Goal: Task Accomplishment & Management: Complete application form

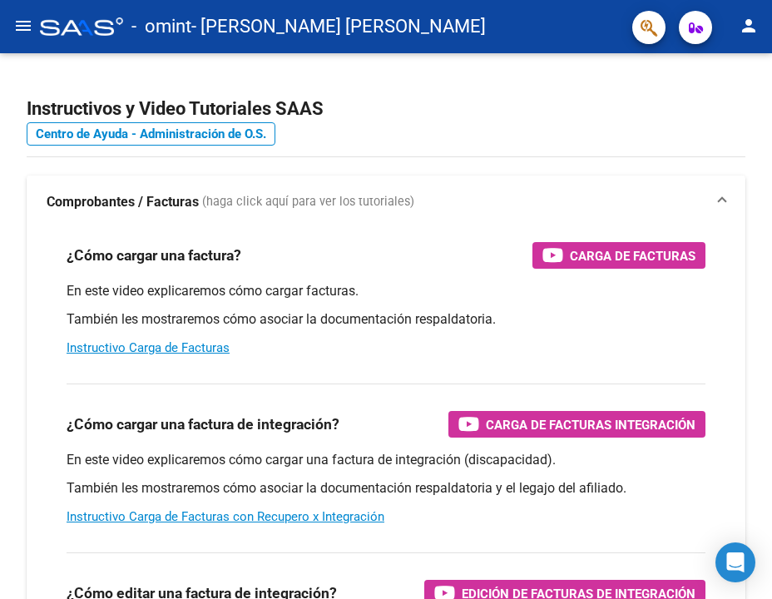
click at [13, 35] on mat-icon "menu" at bounding box center [23, 26] width 20 height 20
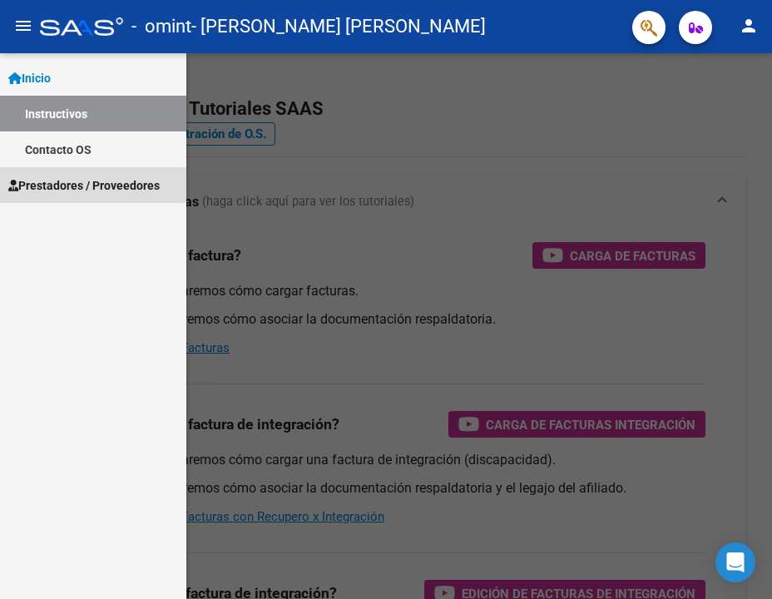
click at [42, 185] on span "Prestadores / Proveedores" at bounding box center [83, 185] width 151 height 18
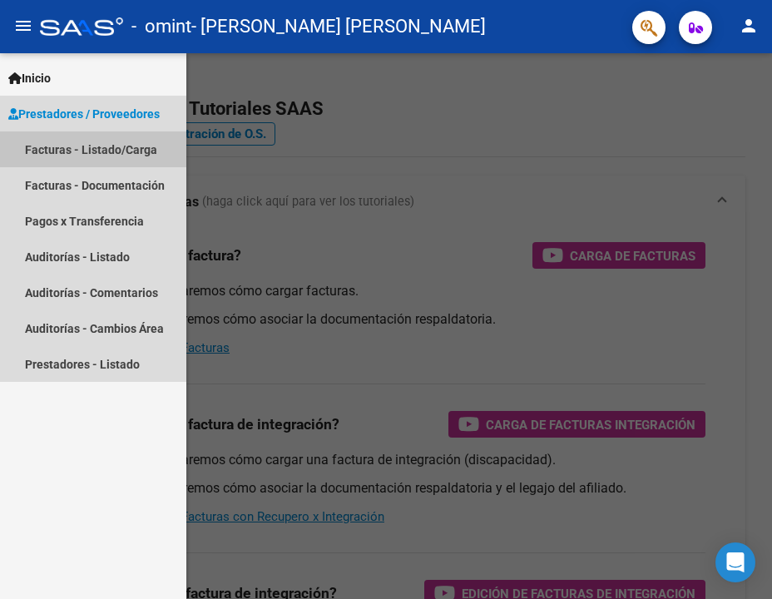
click at [46, 146] on link "Facturas - Listado/Carga" at bounding box center [93, 149] width 186 height 36
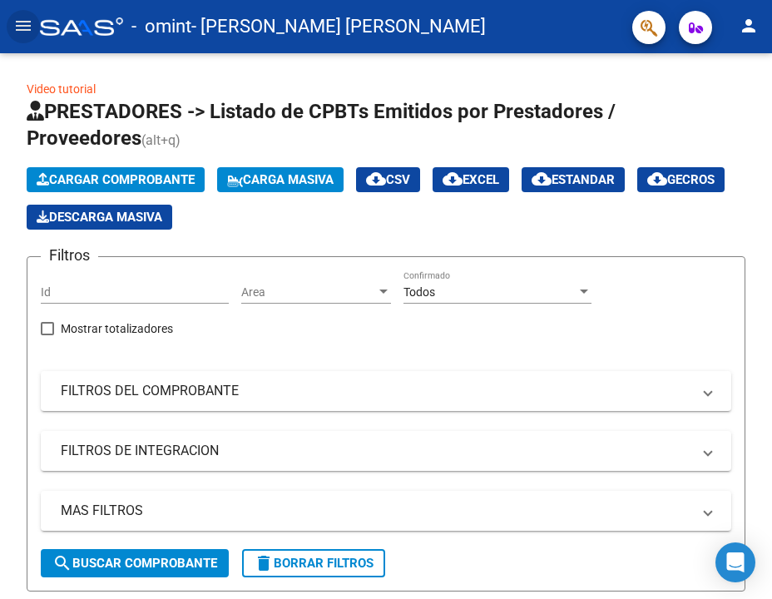
click at [701, 35] on span "button" at bounding box center [695, 27] width 14 height 33
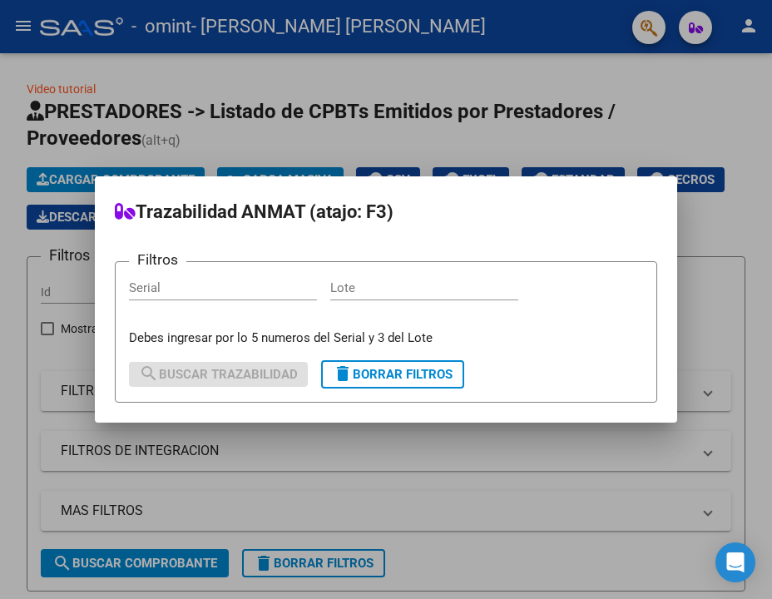
click at [550, 136] on div at bounding box center [386, 299] width 772 height 599
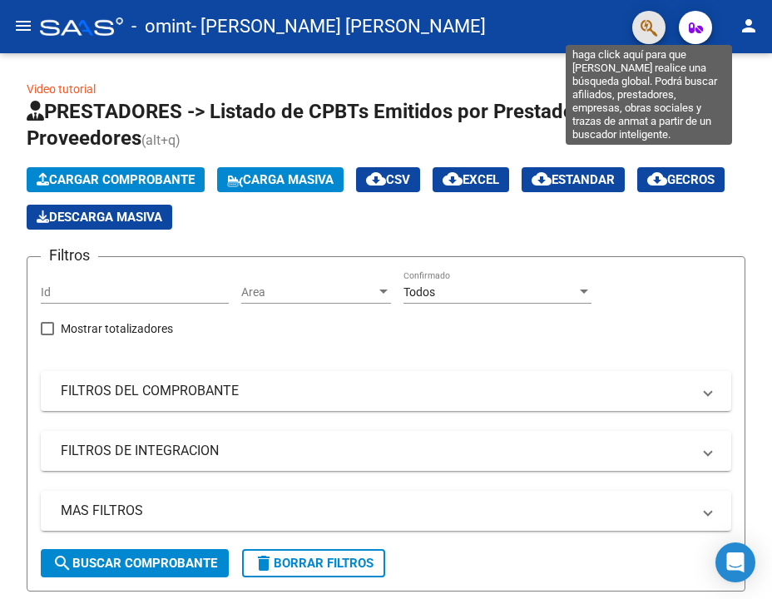
click at [649, 30] on icon "button" at bounding box center [648, 27] width 17 height 19
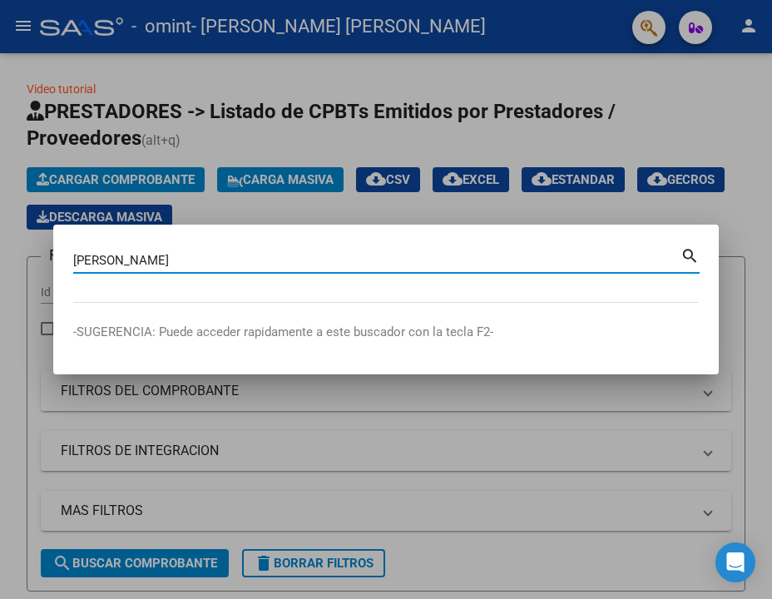
type input "marin kenan"
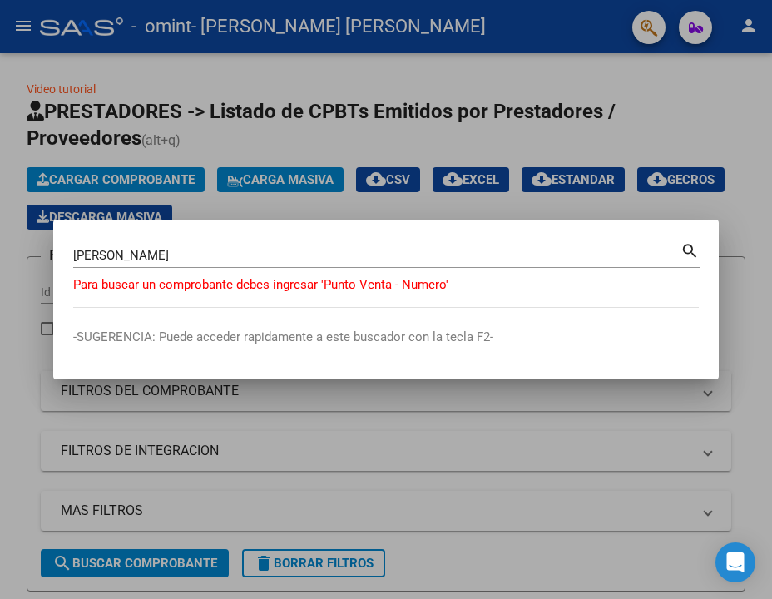
click at [705, 188] on div at bounding box center [386, 299] width 772 height 599
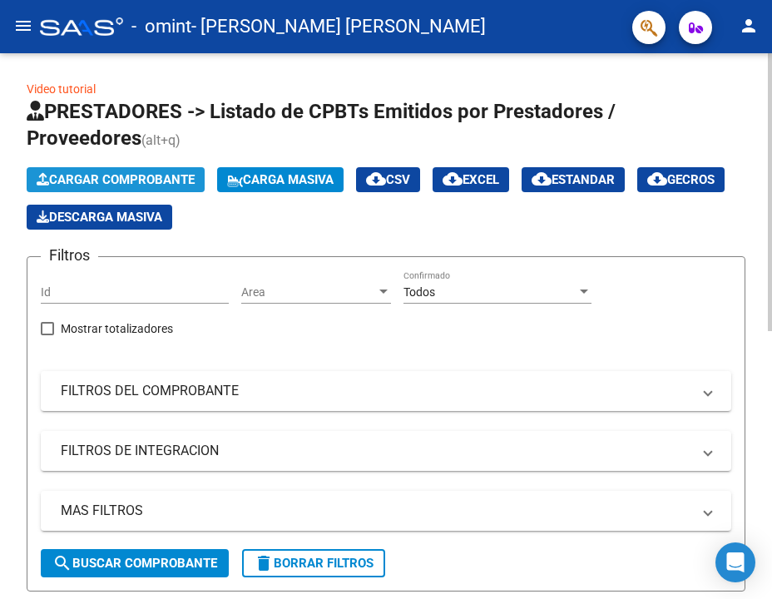
click at [166, 179] on span "Cargar Comprobante" at bounding box center [116, 179] width 158 height 15
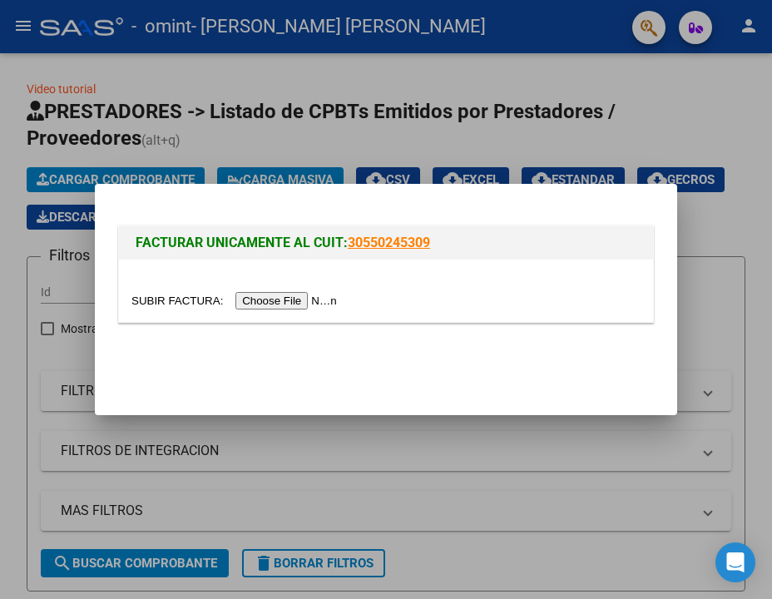
click at [275, 299] on input "file" at bounding box center [236, 300] width 210 height 17
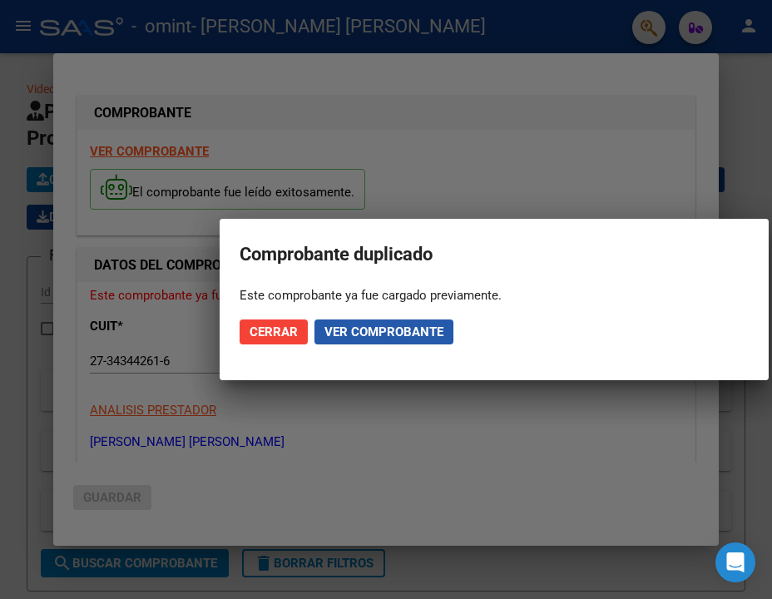
click at [345, 331] on span "Ver comprobante" at bounding box center [383, 331] width 119 height 15
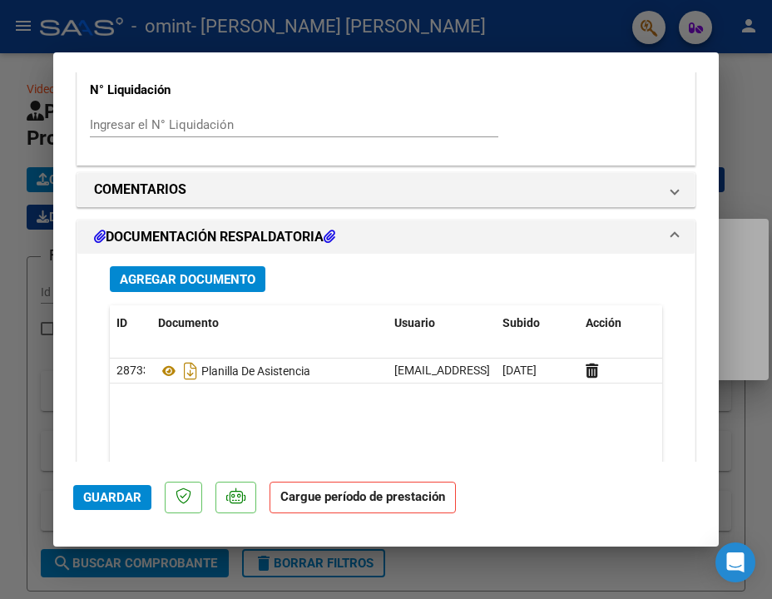
scroll to position [1326, 0]
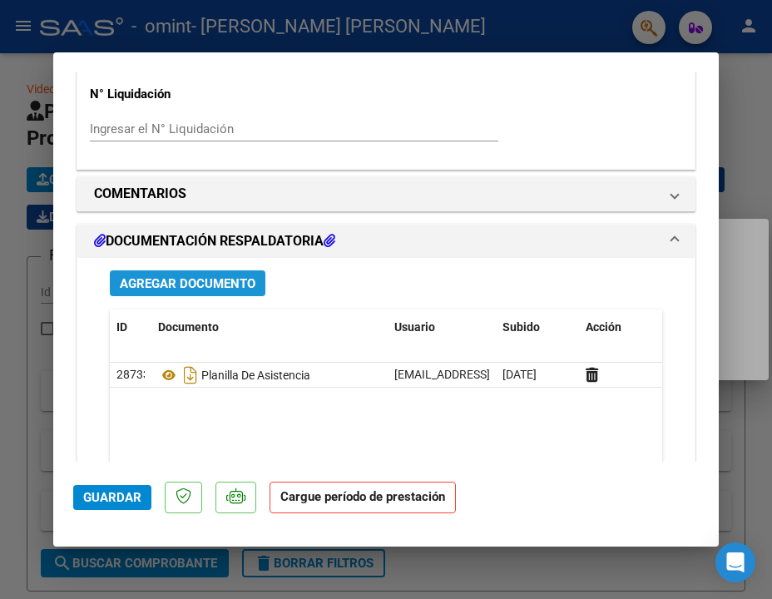
click at [204, 276] on span "Agregar Documento" at bounding box center [188, 283] width 136 height 15
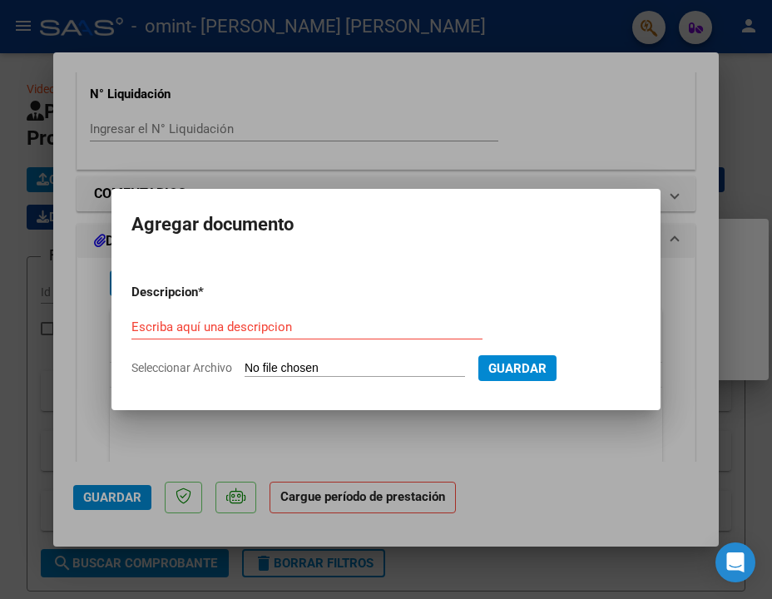
click at [569, 141] on div at bounding box center [386, 299] width 772 height 599
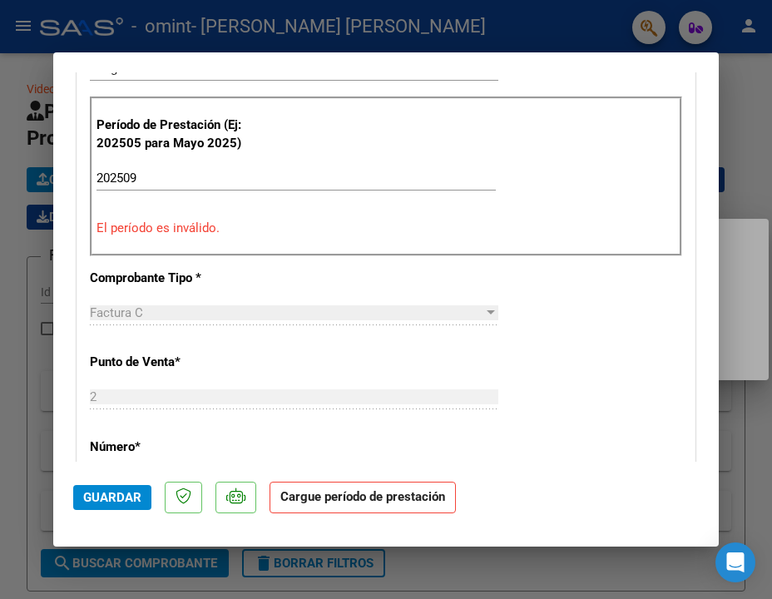
scroll to position [480, 0]
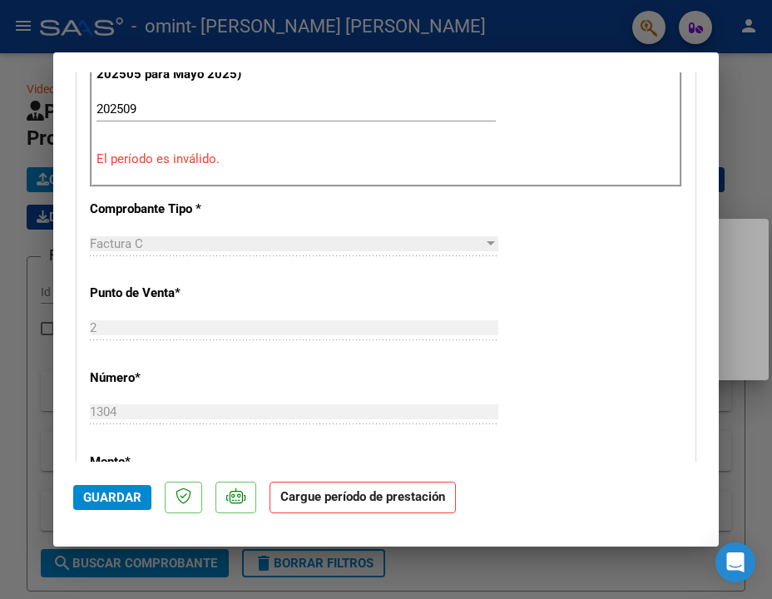
click at [251, 166] on div "Período de Prestación (Ej: 202505 para Mayo 2025) 202509 Ingrese el Período de …" at bounding box center [386, 107] width 592 height 160
click at [163, 96] on div "202509 Ingrese el Período de Prestación como indica el ejemplo" at bounding box center [295, 108] width 399 height 25
click at [164, 104] on input "202509" at bounding box center [295, 108] width 399 height 15
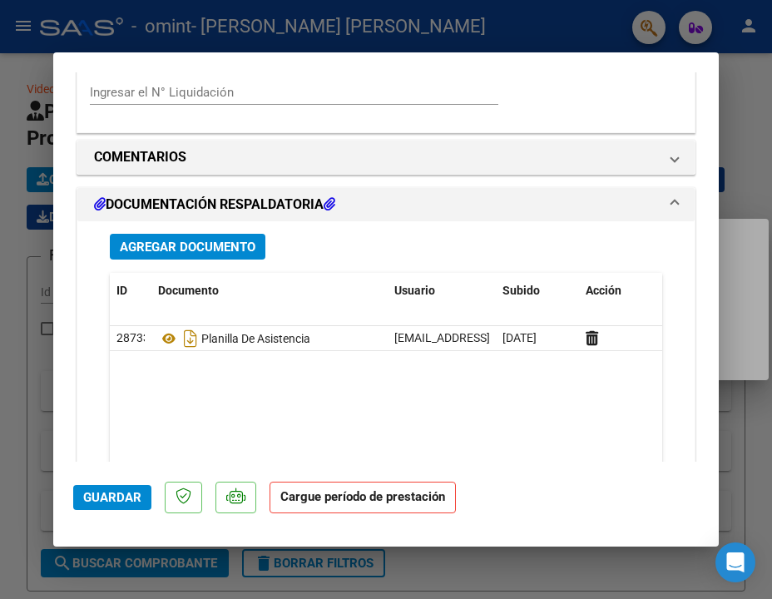
scroll to position [1355, 0]
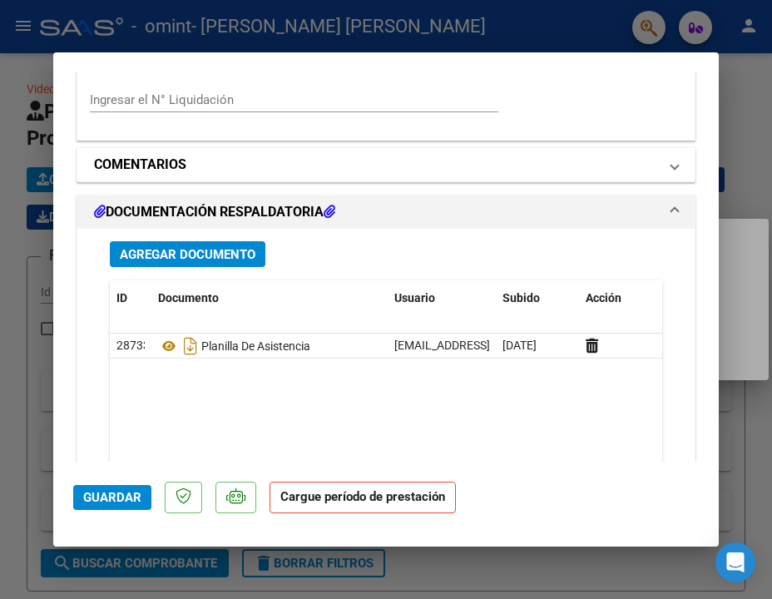
click at [154, 170] on h1 "COMENTARIOS" at bounding box center [140, 165] width 92 height 20
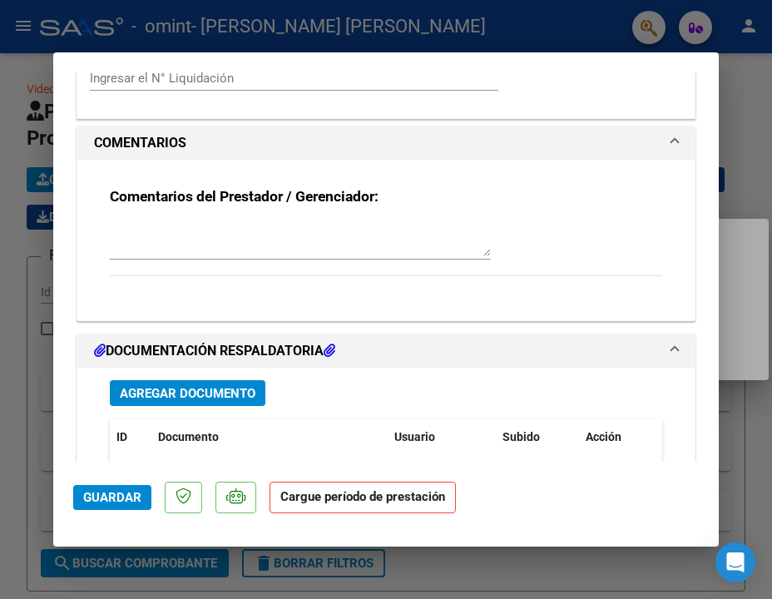
scroll to position [1366, 0]
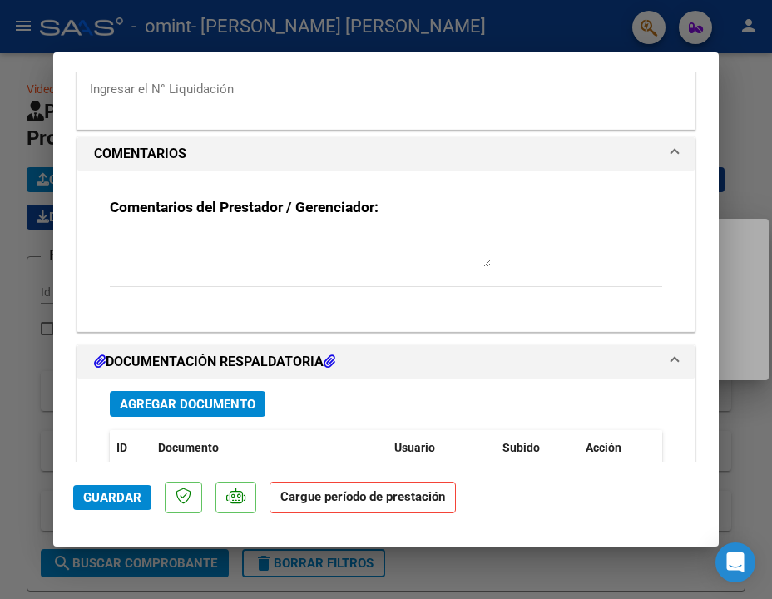
drag, startPoint x: 183, startPoint y: 273, endPoint x: 183, endPoint y: 264, distance: 9.1
click at [183, 266] on div at bounding box center [300, 258] width 381 height 56
click at [183, 264] on textarea at bounding box center [300, 250] width 381 height 33
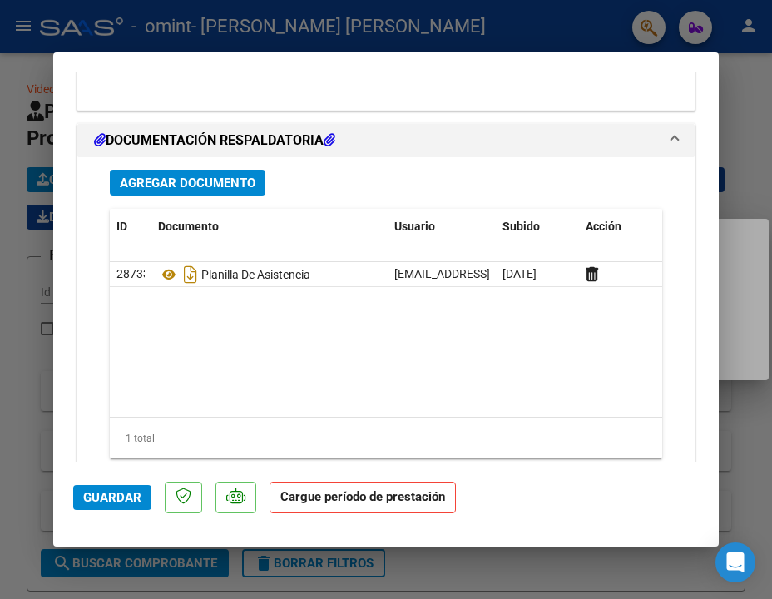
scroll to position [1660, 0]
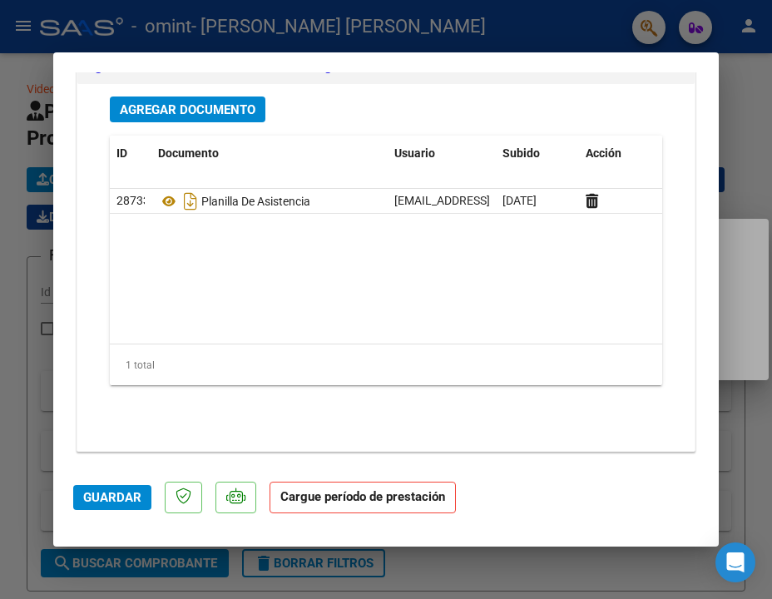
type textarea "no pude asociarlo al afiliado, porque no me figura en el sistema"
click at [331, 499] on strong "Cargue período de prestación" at bounding box center [362, 497] width 186 height 32
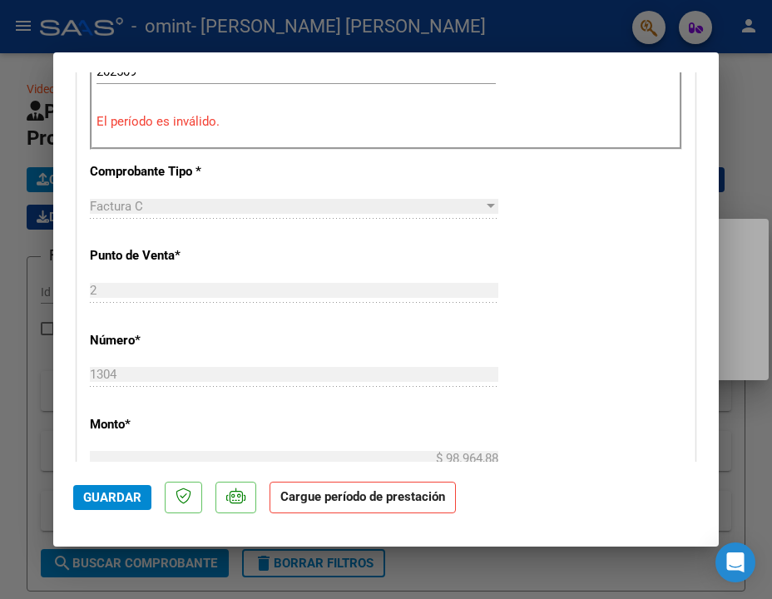
scroll to position [347, 0]
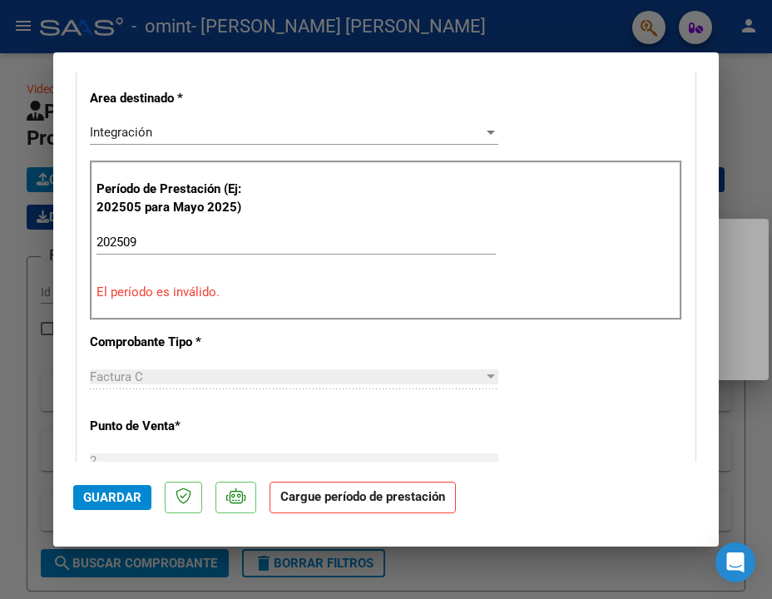
click at [293, 229] on div "202509 Ingrese el Período de Prestación como indica el ejemplo" at bounding box center [295, 241] width 399 height 25
type input "2"
type input "202509"
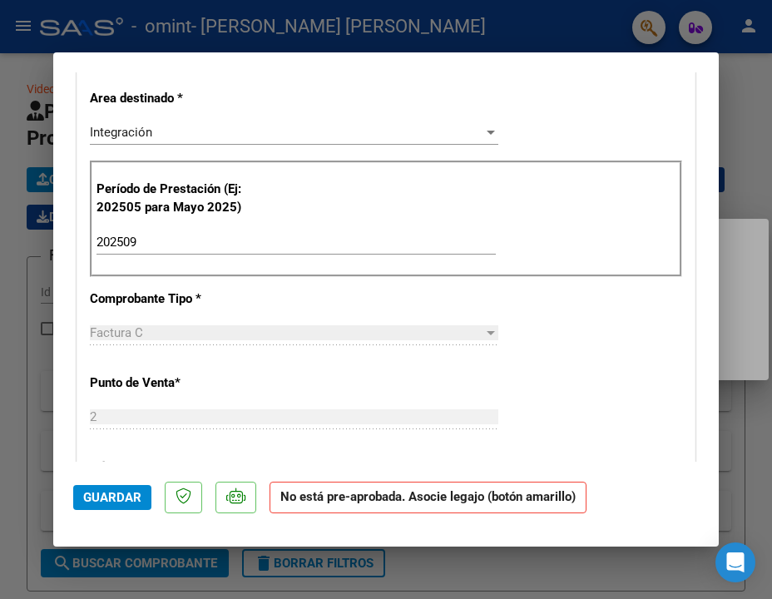
click at [420, 500] on strong "No está pre-aprobada. Asocie legajo (botón amarillo)" at bounding box center [427, 497] width 317 height 32
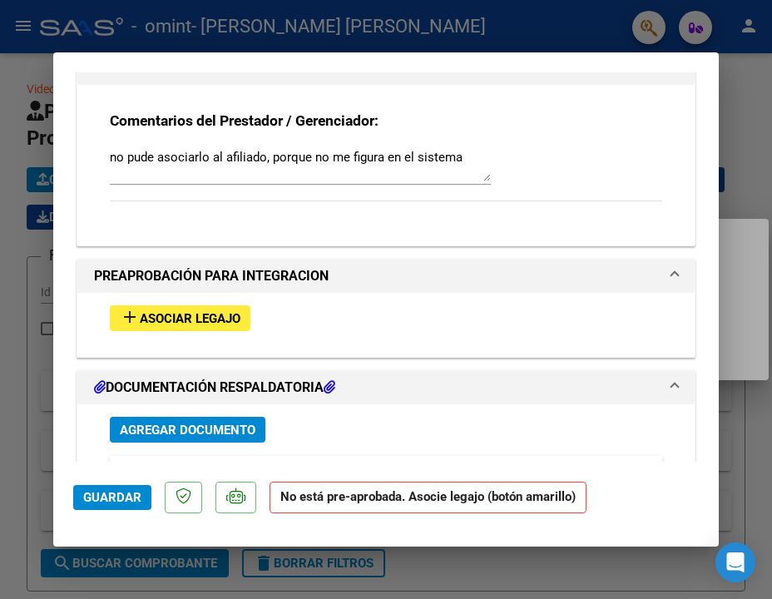
scroll to position [1414, 0]
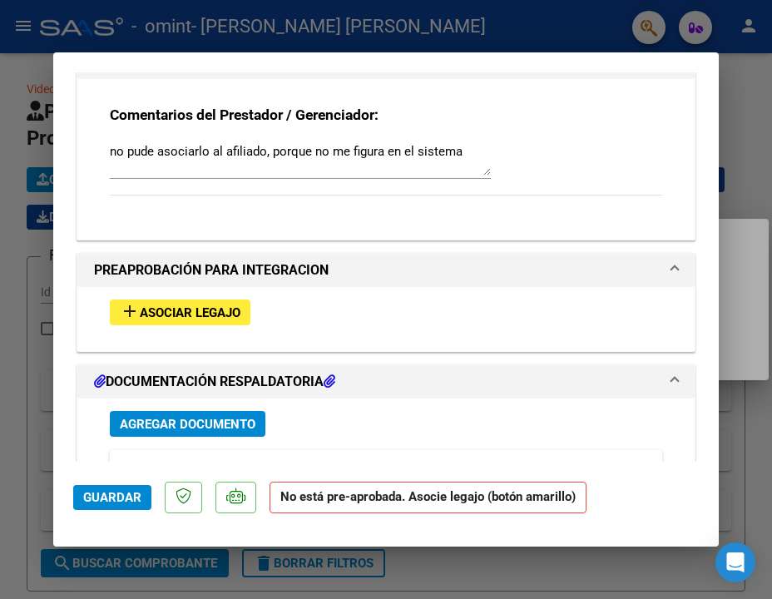
click at [230, 312] on span "Asociar Legajo" at bounding box center [190, 312] width 101 height 15
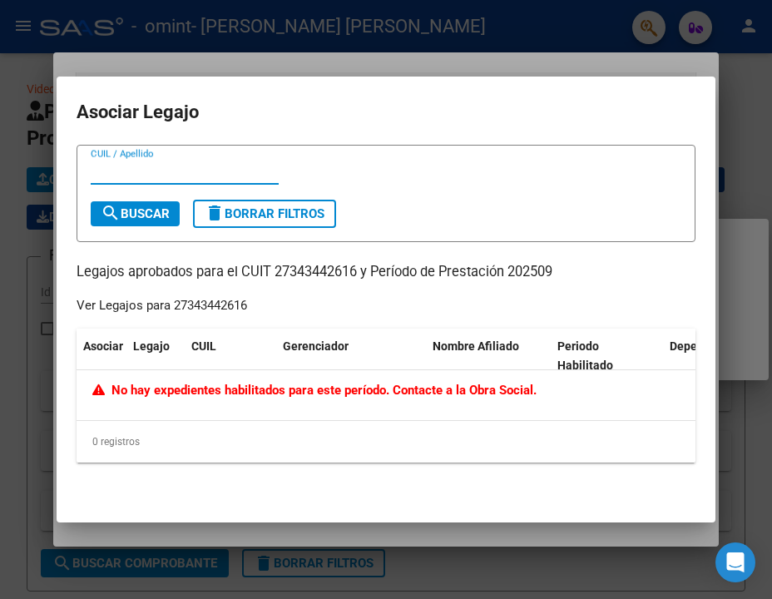
click at [222, 416] on div "No hay expedientes habilitados para este período. Contacte a la Obra Social." at bounding box center [385, 395] width 619 height 50
click at [274, 178] on input "CUIL / Apellido" at bounding box center [185, 171] width 188 height 15
type input "2"
paste input "20-56589076-0"
click at [141, 210] on span "search Buscar" at bounding box center [135, 213] width 69 height 15
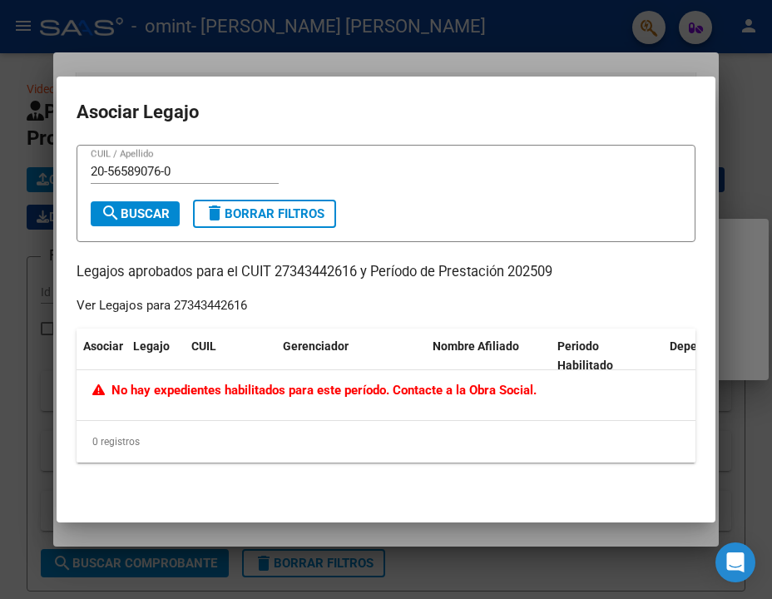
click at [141, 210] on span "search Buscar" at bounding box center [135, 213] width 69 height 15
click at [169, 170] on input "20-56589076-0" at bounding box center [185, 171] width 188 height 15
click at [108, 167] on input "20-565890760" at bounding box center [185, 171] width 188 height 15
type input "20565890760"
click at [128, 218] on span "search Buscar" at bounding box center [135, 213] width 69 height 15
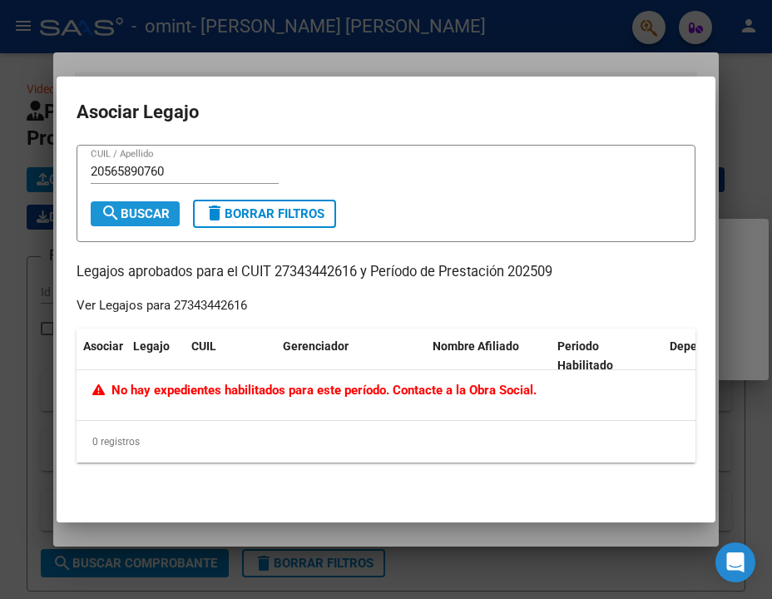
click at [128, 218] on span "search Buscar" at bounding box center [135, 213] width 69 height 15
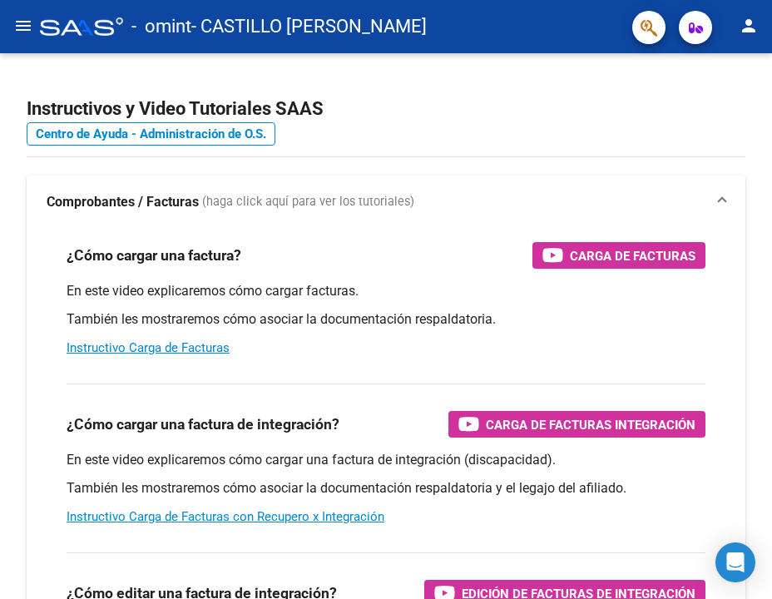
click at [12, 19] on button "menu" at bounding box center [23, 26] width 33 height 33
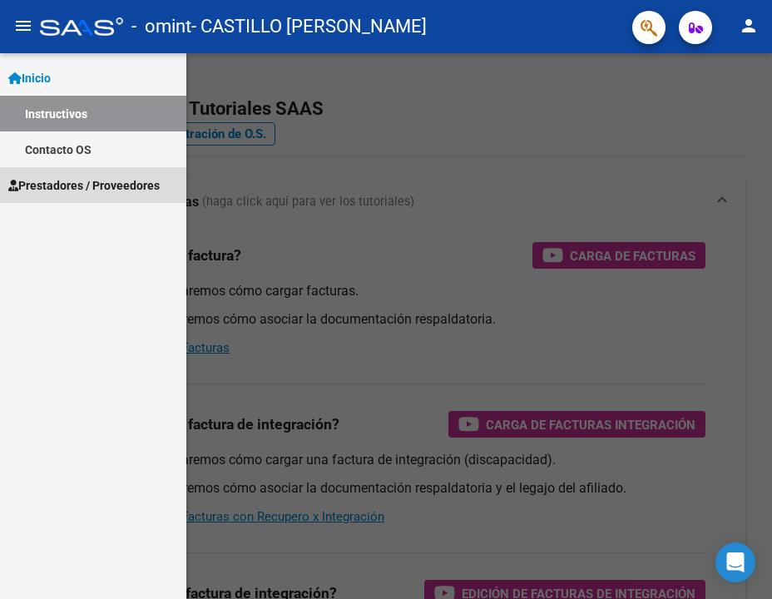
click at [57, 185] on span "Prestadores / Proveedores" at bounding box center [83, 185] width 151 height 18
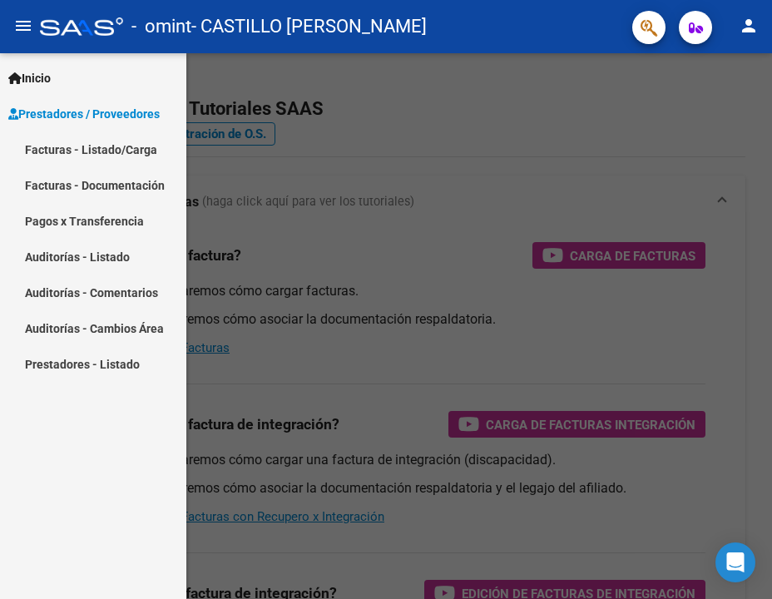
click at [99, 151] on link "Facturas - Listado/Carga" at bounding box center [93, 149] width 186 height 36
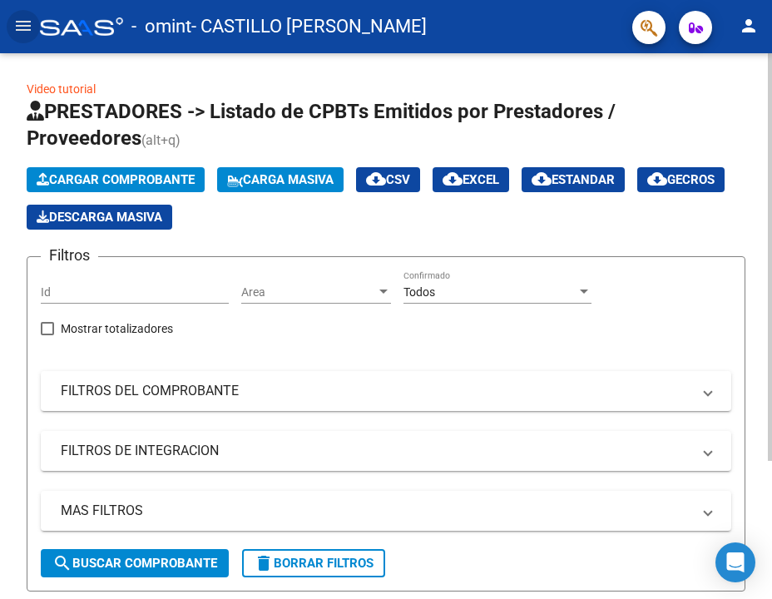
click at [96, 175] on span "Cargar Comprobante" at bounding box center [116, 179] width 158 height 15
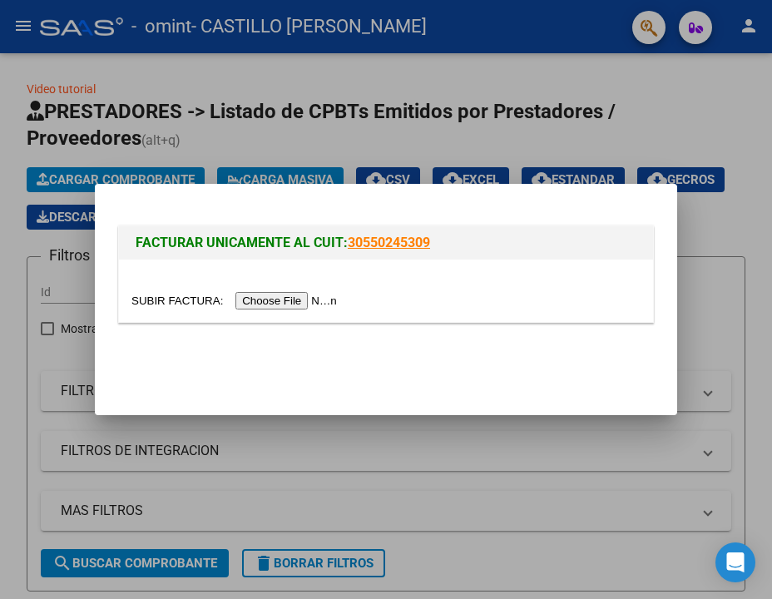
click at [239, 300] on input "file" at bounding box center [236, 300] width 210 height 17
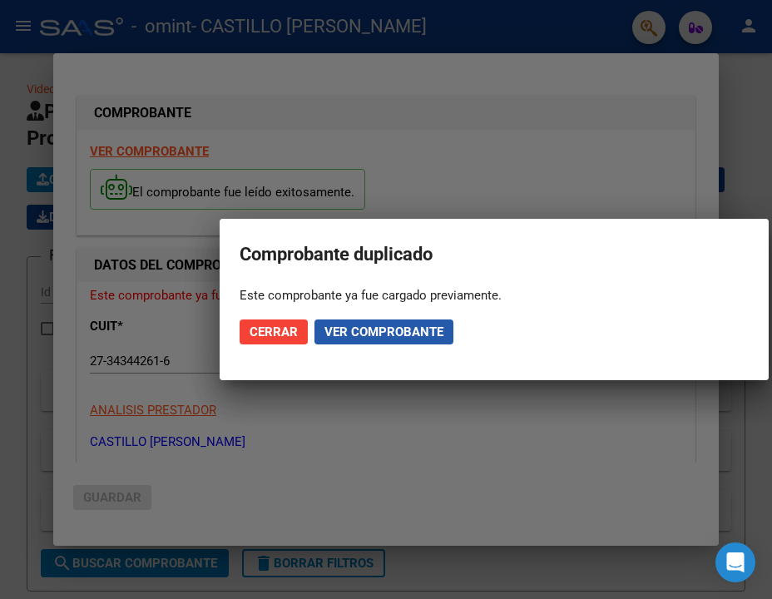
click at [432, 334] on span "Ver comprobante" at bounding box center [383, 331] width 119 height 15
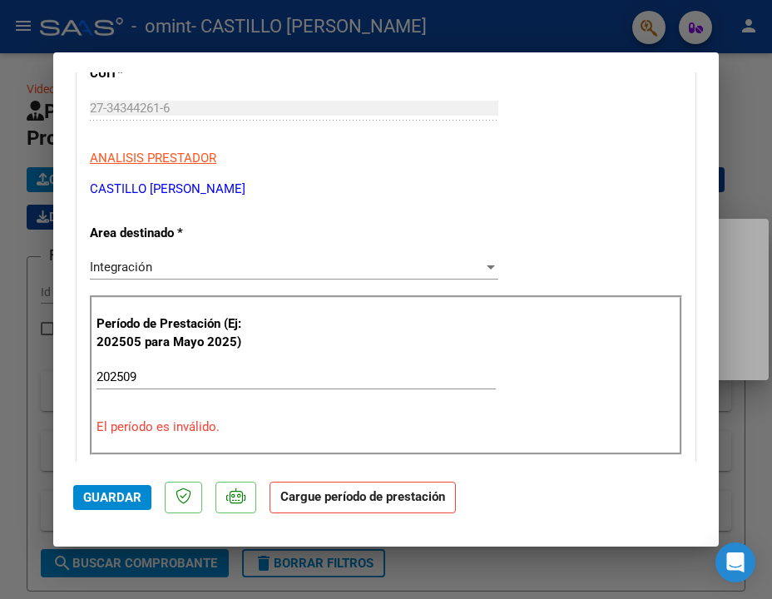
scroll to position [243, 0]
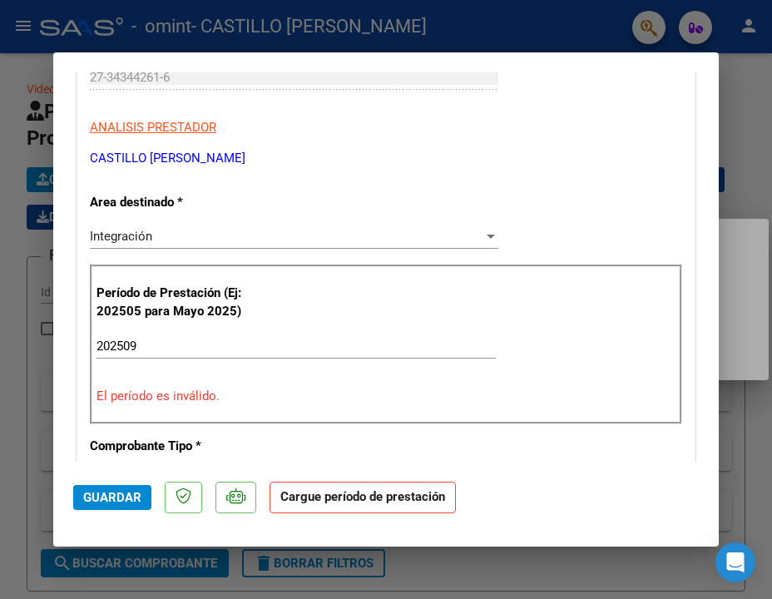
click at [432, 334] on div "202509 Ingrese el Período de Prestación como indica el ejemplo" at bounding box center [295, 345] width 399 height 25
click at [426, 342] on input "202509" at bounding box center [295, 345] width 399 height 15
type input "2"
type input "202509"
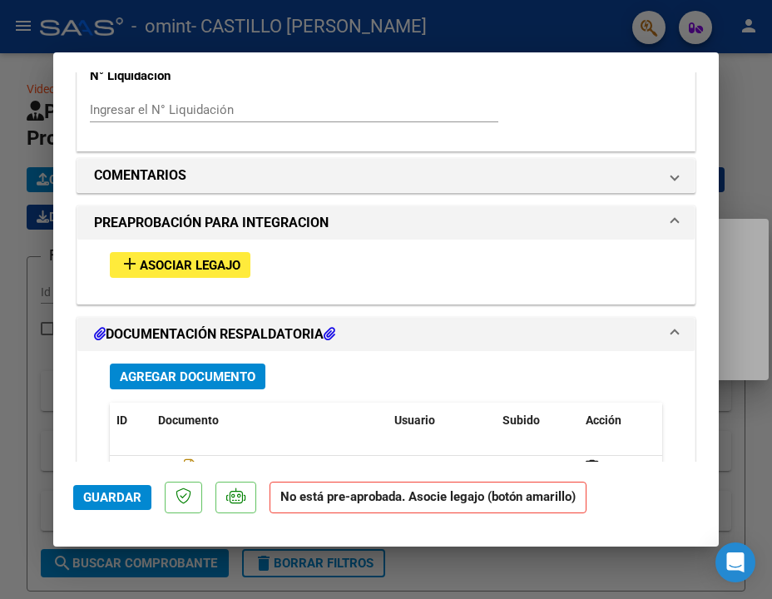
scroll to position [1236, 0]
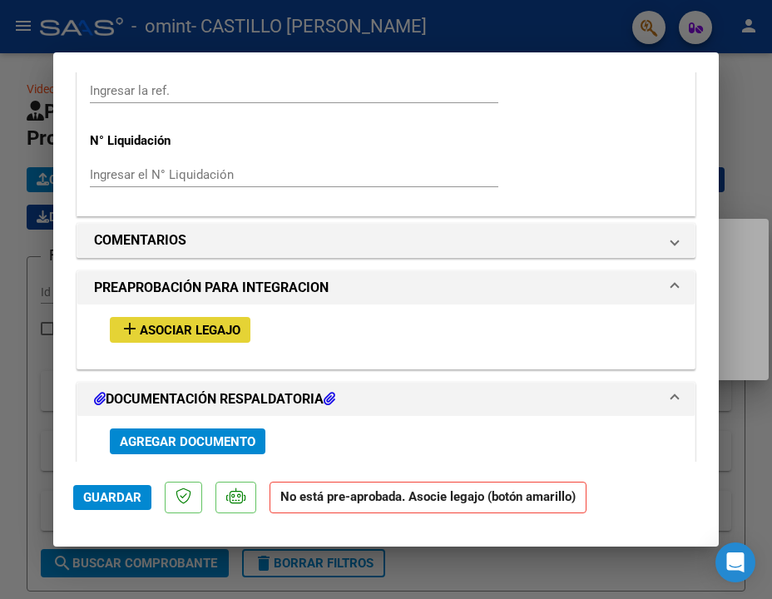
click at [239, 317] on button "add Asociar Legajo" at bounding box center [180, 330] width 141 height 26
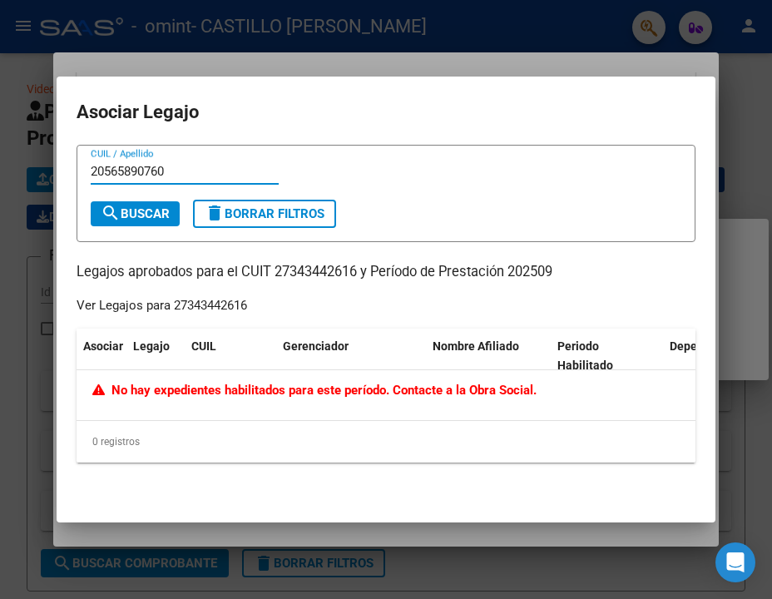
type input "20565890760"
click at [157, 213] on span "search Buscar" at bounding box center [135, 213] width 69 height 15
